Goal: Task Accomplishment & Management: Use online tool/utility

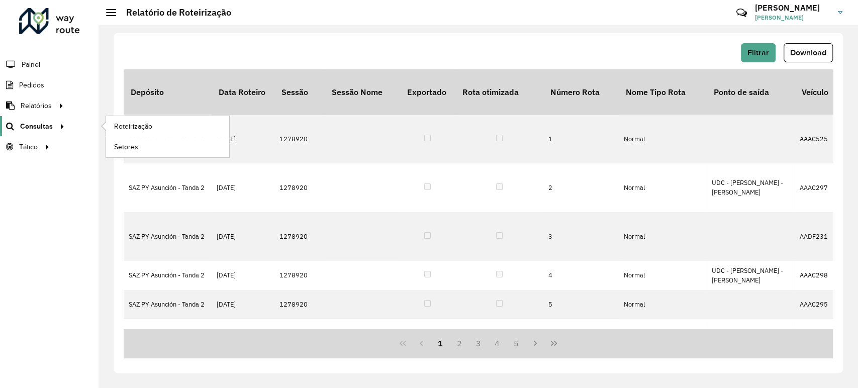
drag, startPoint x: 0, startPoint y: 0, endPoint x: 64, endPoint y: 133, distance: 147.9
click at [64, 133] on link "Consultas" at bounding box center [34, 126] width 68 height 20
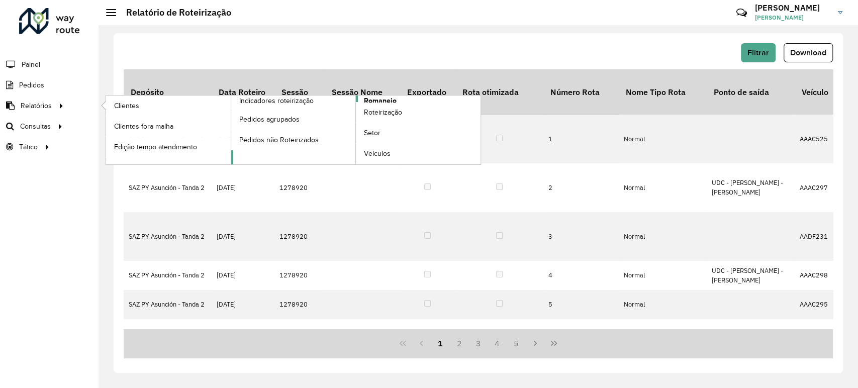
click at [370, 95] on span "Romaneio" at bounding box center [380, 100] width 33 height 11
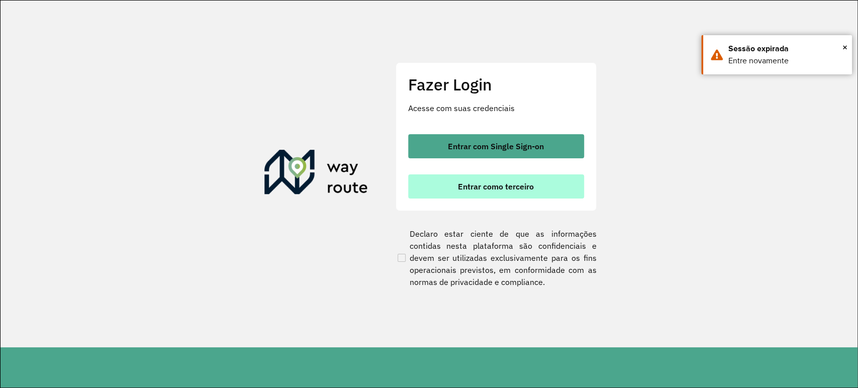
click at [434, 180] on button "Entrar como terceiro" at bounding box center [496, 186] width 176 height 24
drag, startPoint x: 434, startPoint y: 203, endPoint x: 438, endPoint y: 191, distance: 12.7
click at [434, 201] on div "Fazer Login Acesse com suas credenciais Entrar com Single Sign-on Entrar como t…" at bounding box center [495, 136] width 201 height 149
click at [439, 190] on button "Entrar como terceiro" at bounding box center [496, 186] width 176 height 24
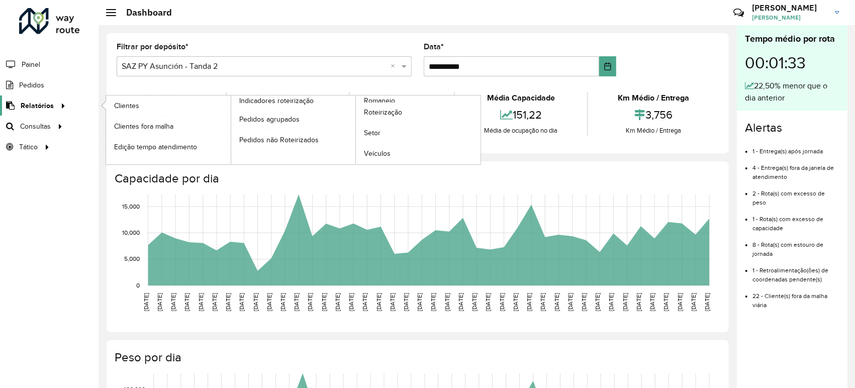
click at [34, 110] on span "Relatórios" at bounding box center [37, 105] width 33 height 11
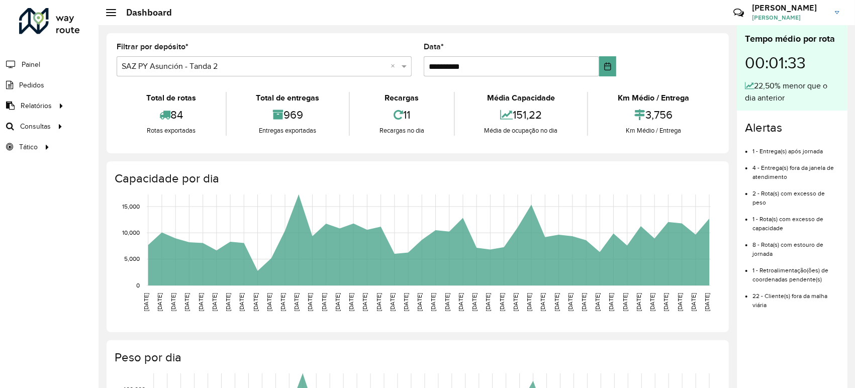
click at [48, 85] on li "Pedidos" at bounding box center [49, 85] width 98 height 21
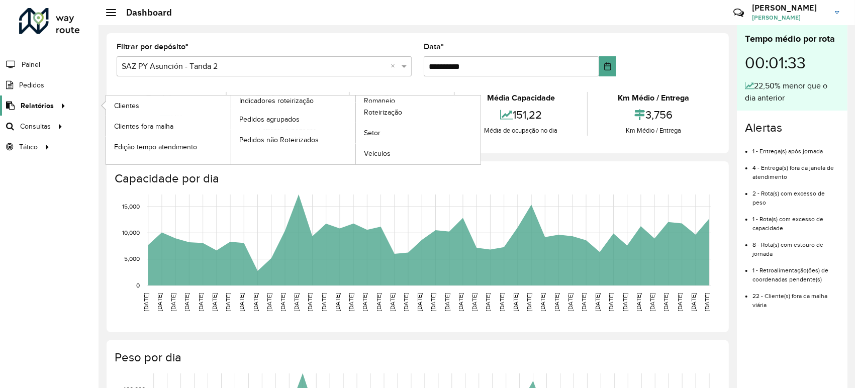
click at [46, 97] on link "Relatórios" at bounding box center [34, 105] width 69 height 20
click at [373, 100] on span "Romaneio" at bounding box center [380, 100] width 33 height 11
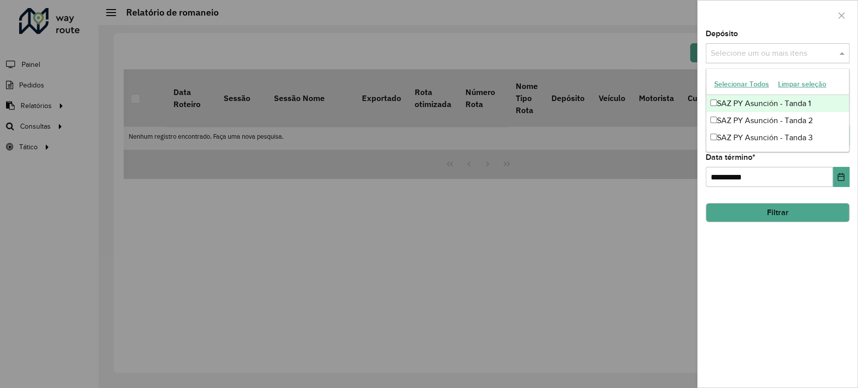
click at [748, 53] on input "text" at bounding box center [772, 54] width 129 height 12
click at [752, 92] on div "Selecionar Todos Limpar seleção" at bounding box center [777, 84] width 143 height 21
click at [751, 99] on div "SAZ PY Asunción - Tanda 1" at bounding box center [777, 103] width 143 height 17
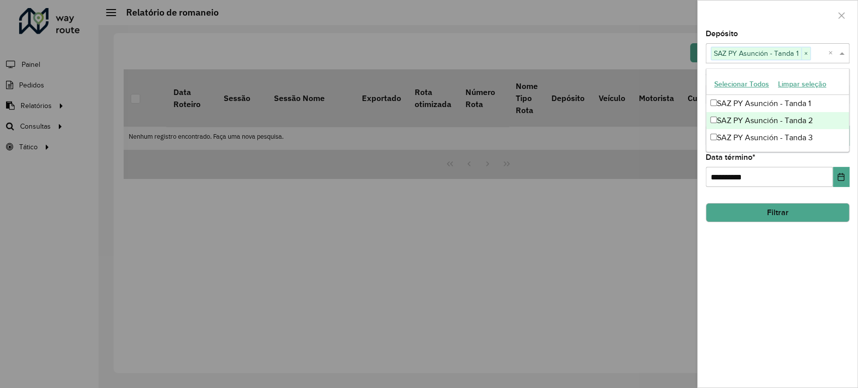
drag, startPoint x: 746, startPoint y: 112, endPoint x: 740, endPoint y: 119, distance: 9.3
click at [744, 114] on div "SAZ PY Asunción - Tanda 2" at bounding box center [777, 120] width 143 height 17
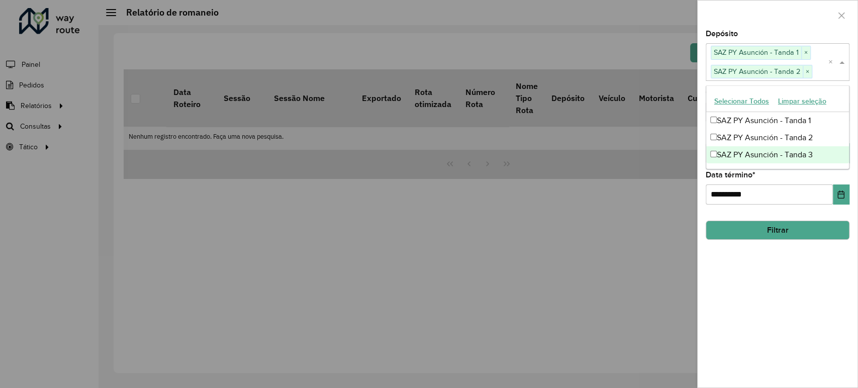
click at [738, 148] on div "SAZ PY Asunción - Tanda 3" at bounding box center [777, 154] width 143 height 17
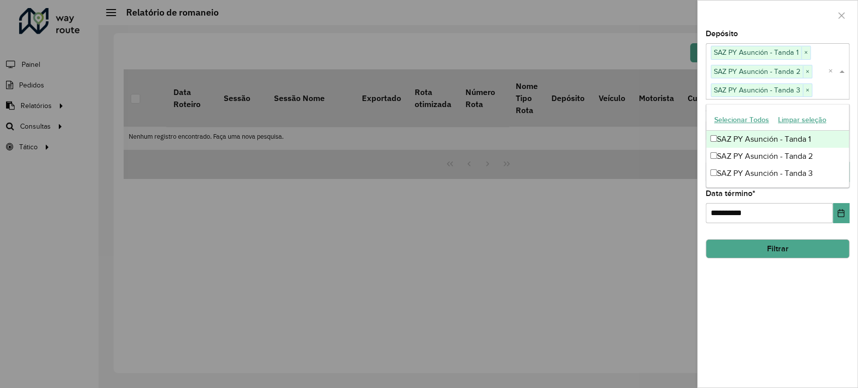
click at [762, 47] on span "SAZ PY Asunción - Tanda 1" at bounding box center [756, 52] width 90 height 12
click at [762, 30] on div "Depósito Selecione um ou mais itens SAZ PY Asunción - Tanda 1 × SAZ PY Asunción…" at bounding box center [777, 64] width 144 height 69
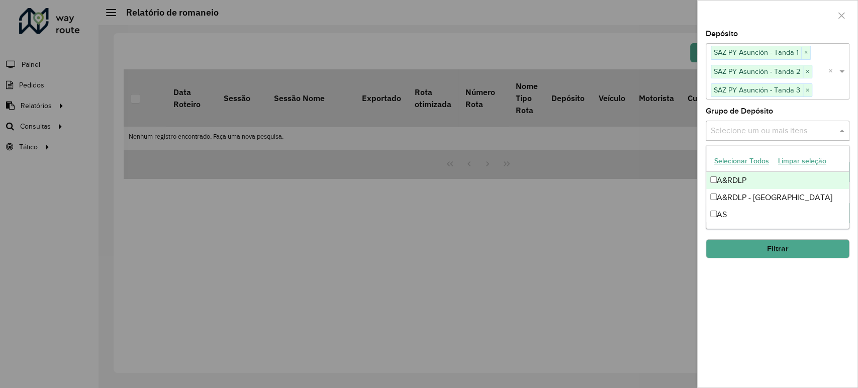
click at [756, 126] on input "text" at bounding box center [772, 131] width 129 height 12
click at [772, 14] on div at bounding box center [777, 16] width 160 height 30
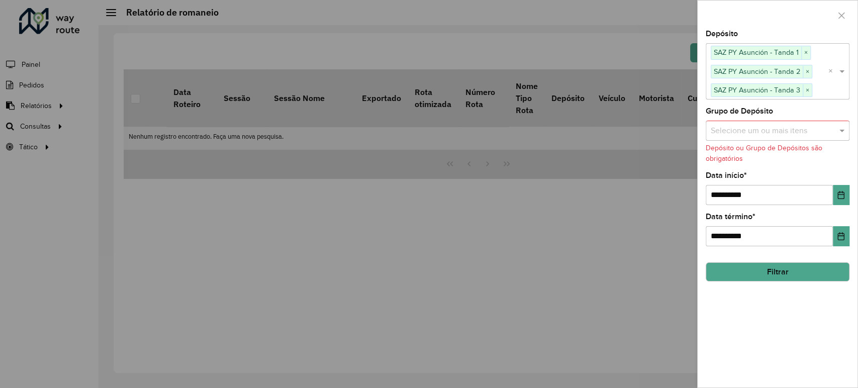
click at [762, 270] on button "Filtrar" at bounding box center [777, 271] width 144 height 19
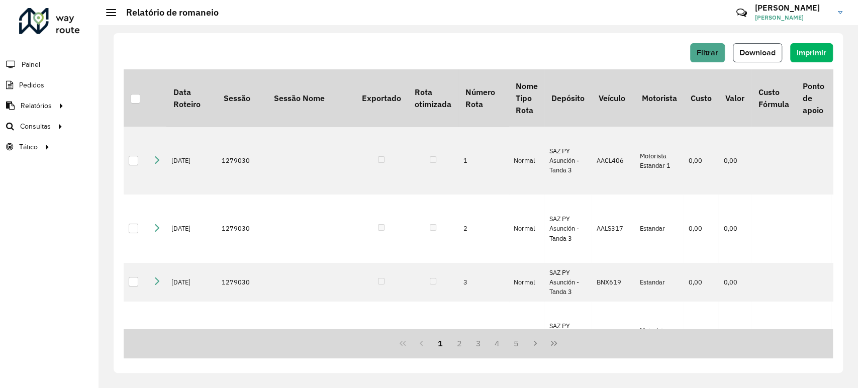
click at [768, 55] on span "Download" at bounding box center [757, 52] width 36 height 9
